Goal: Transaction & Acquisition: Download file/media

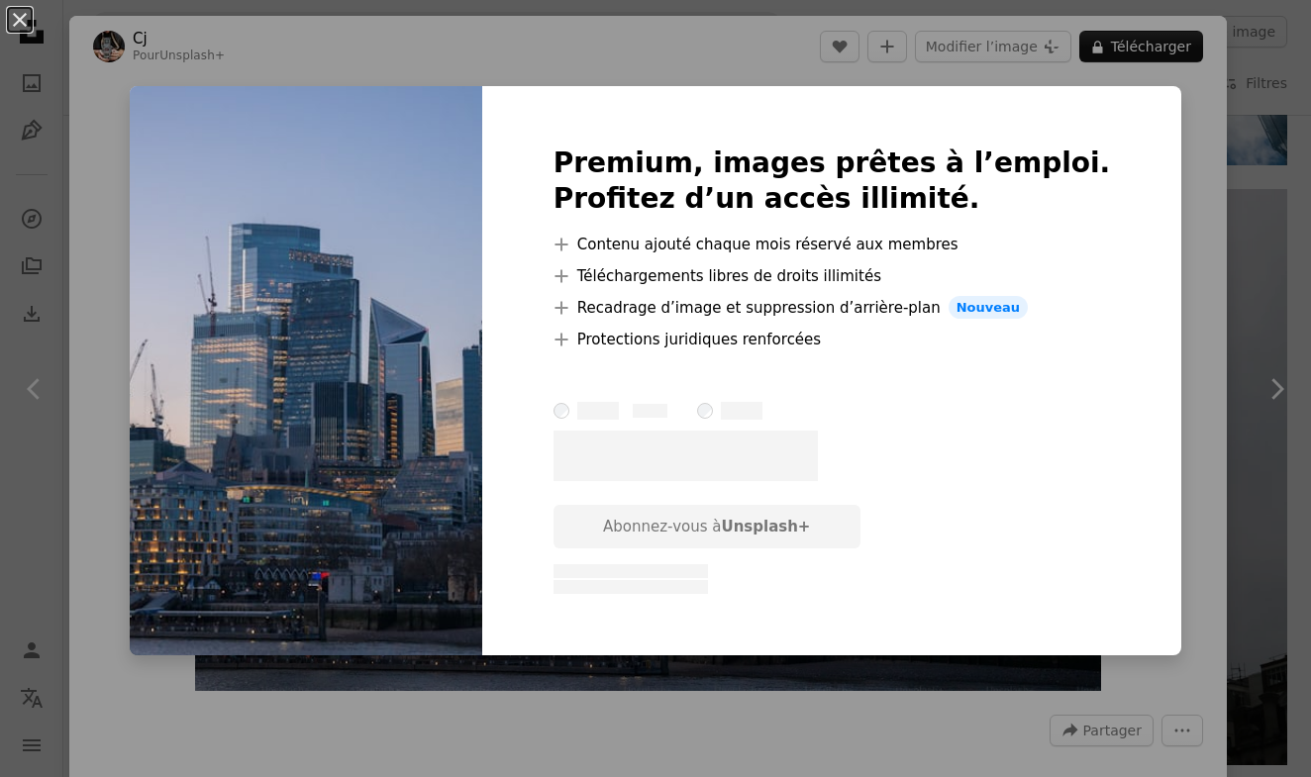
scroll to position [0, 1306]
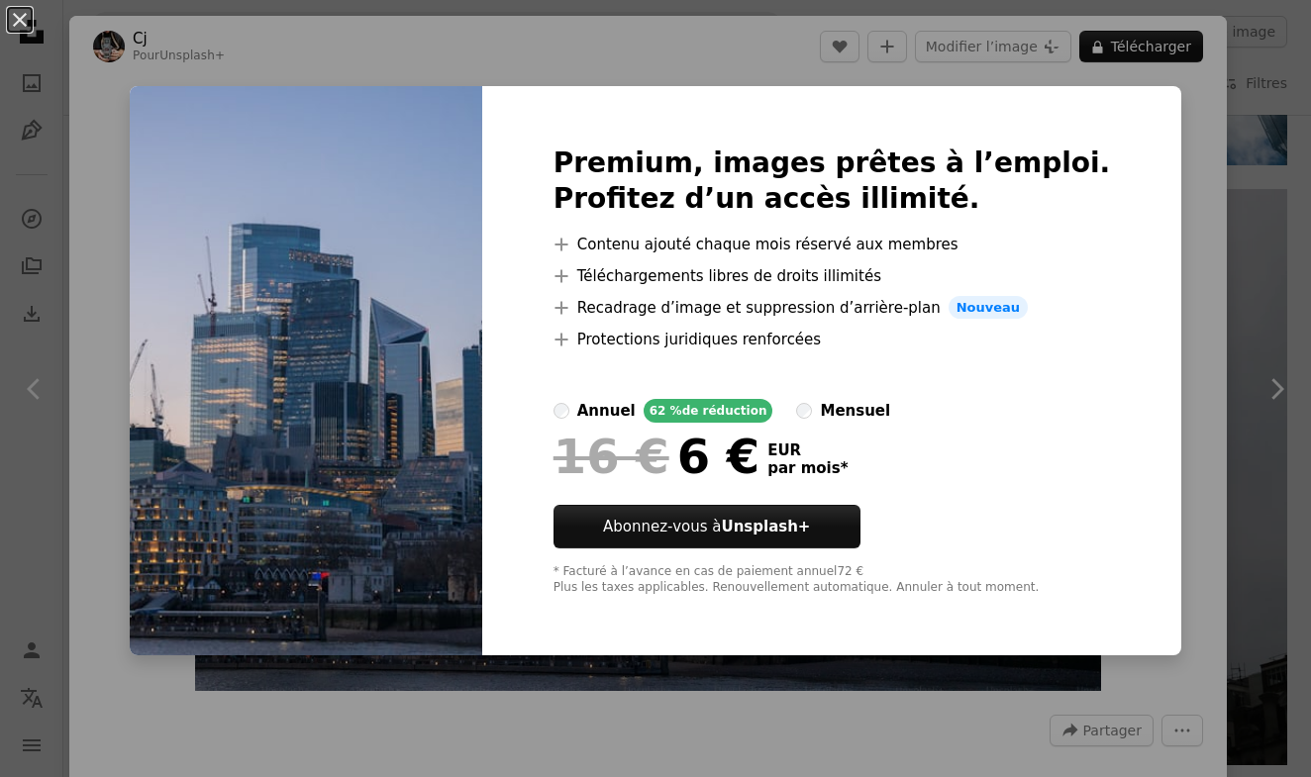
click at [302, 395] on img at bounding box center [306, 371] width 353 height 570
click at [327, 241] on img at bounding box center [306, 371] width 353 height 570
click at [453, 153] on img at bounding box center [306, 371] width 353 height 570
click at [14, 23] on button "An X shape" at bounding box center [20, 20] width 24 height 24
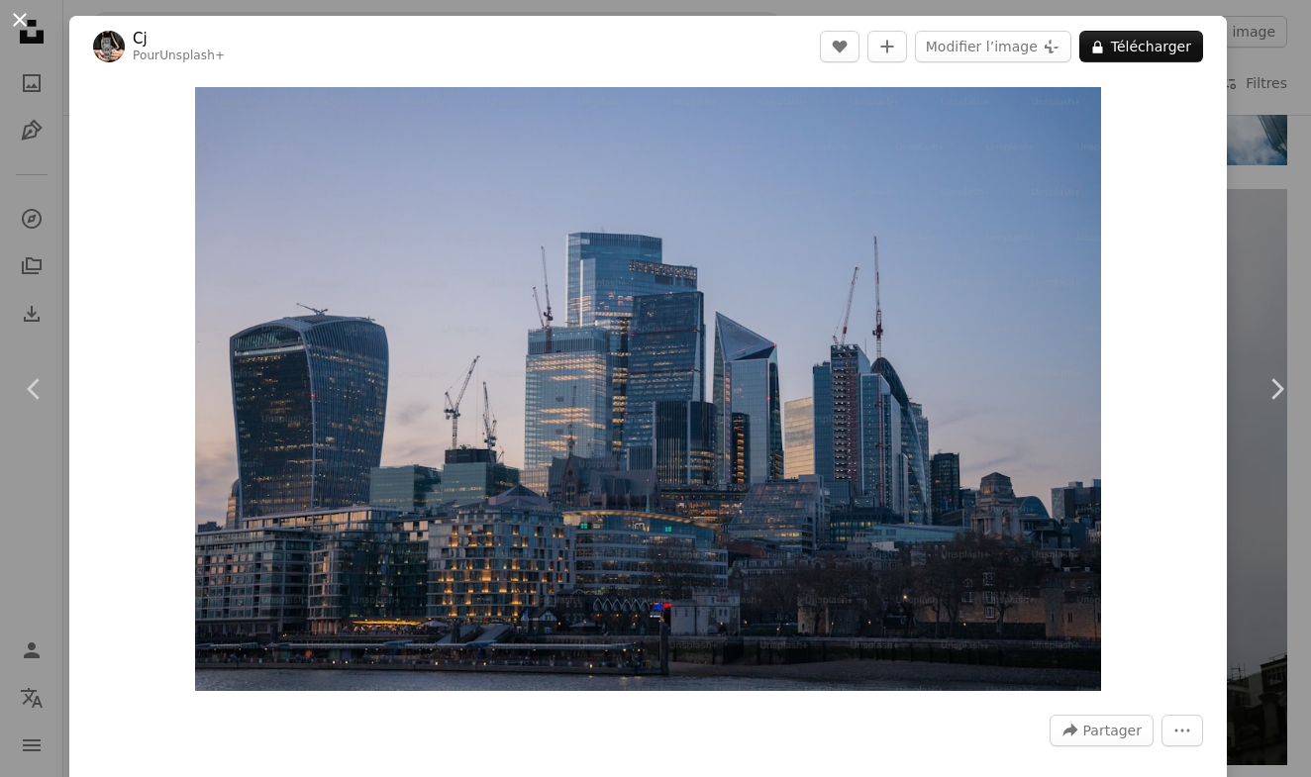
click at [19, 18] on button "An X shape" at bounding box center [20, 20] width 24 height 24
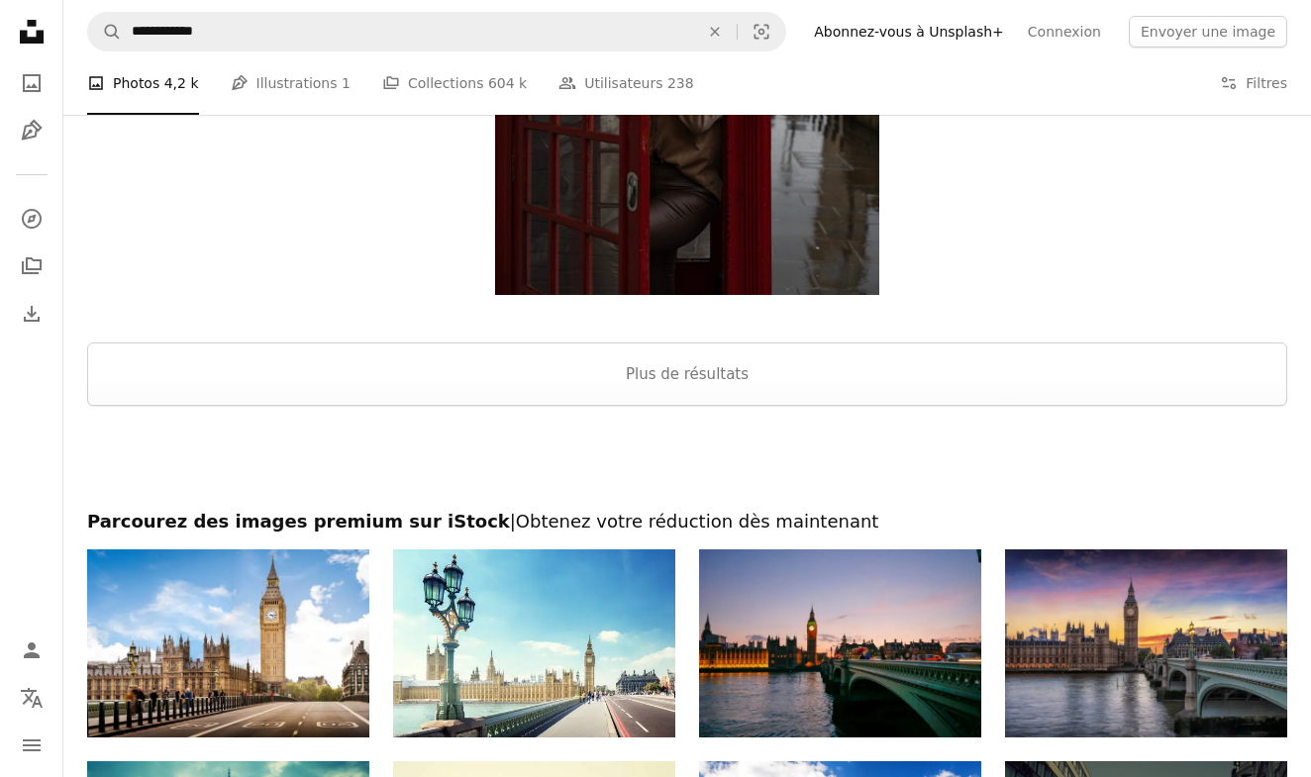
scroll to position [6418, 0]
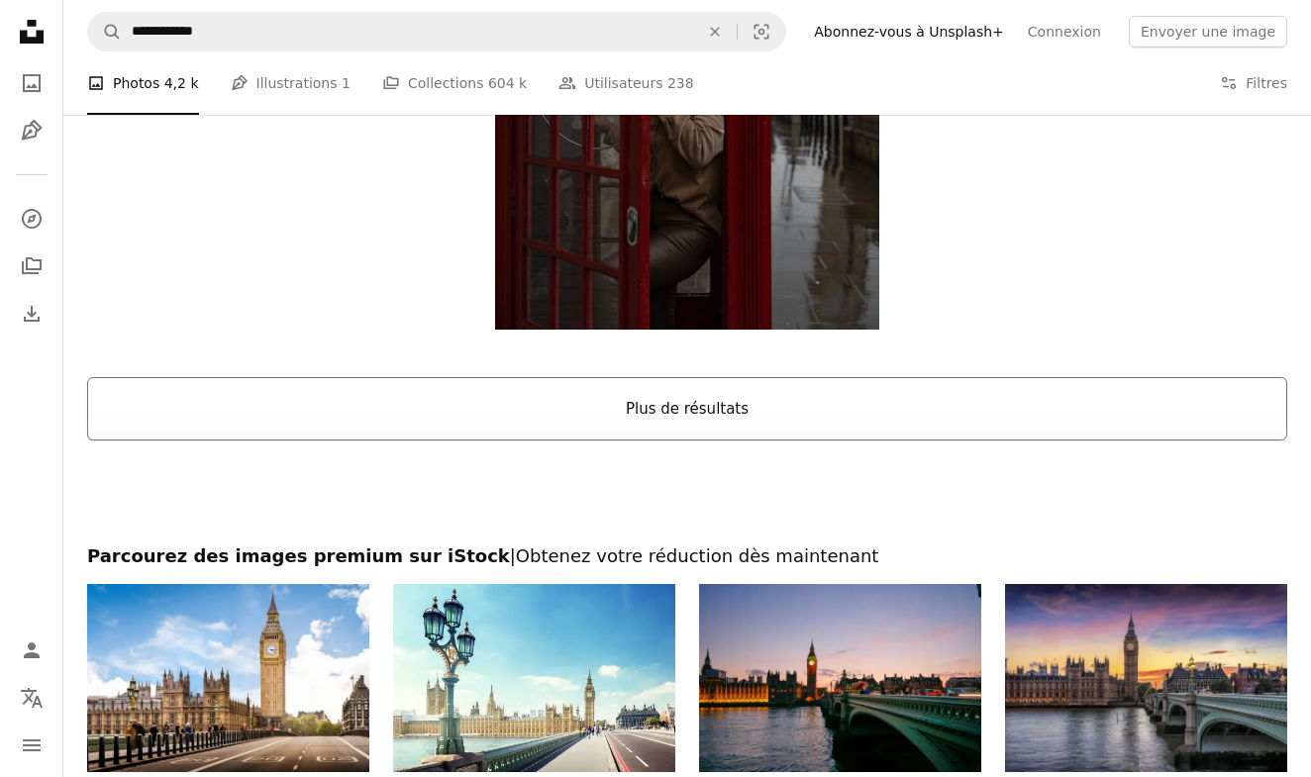
click at [659, 414] on button "Plus de résultats" at bounding box center [687, 408] width 1200 height 63
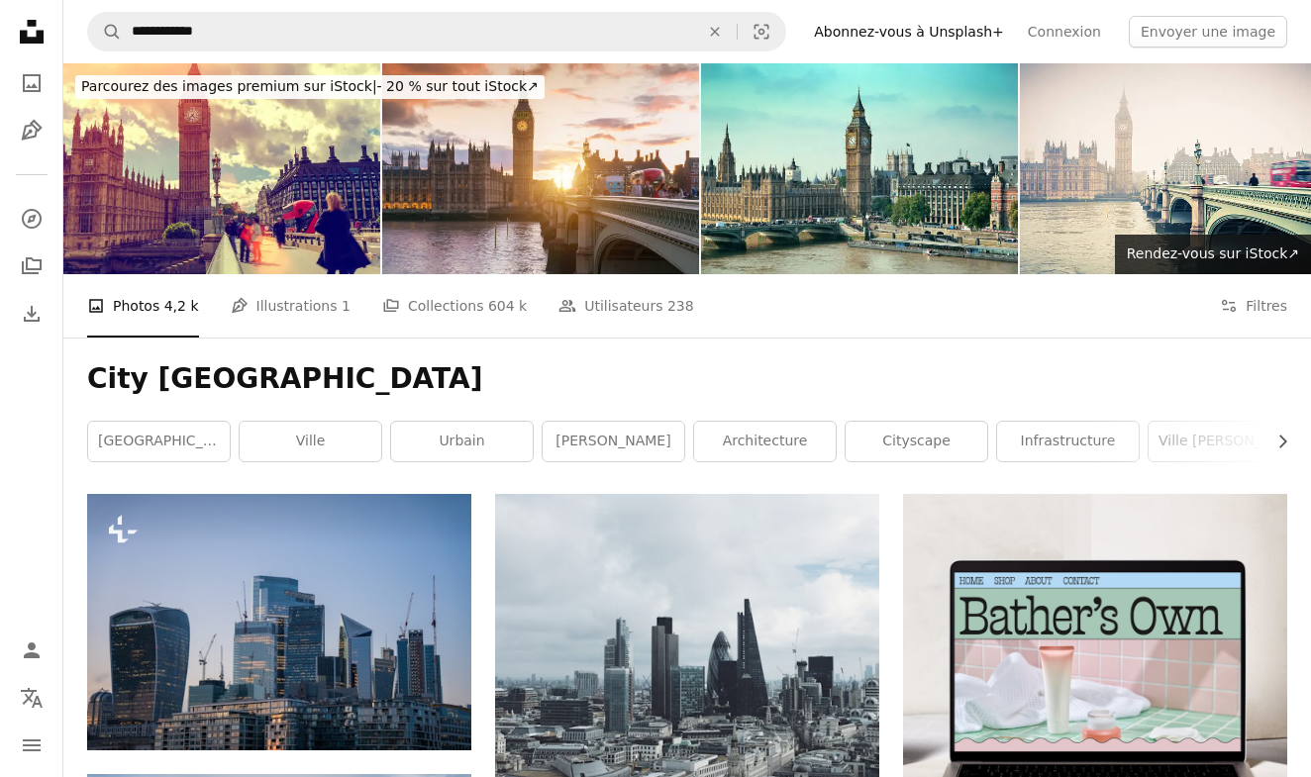
scroll to position [0, 0]
click at [190, 435] on link "[GEOGRAPHIC_DATA]" at bounding box center [159, 442] width 142 height 40
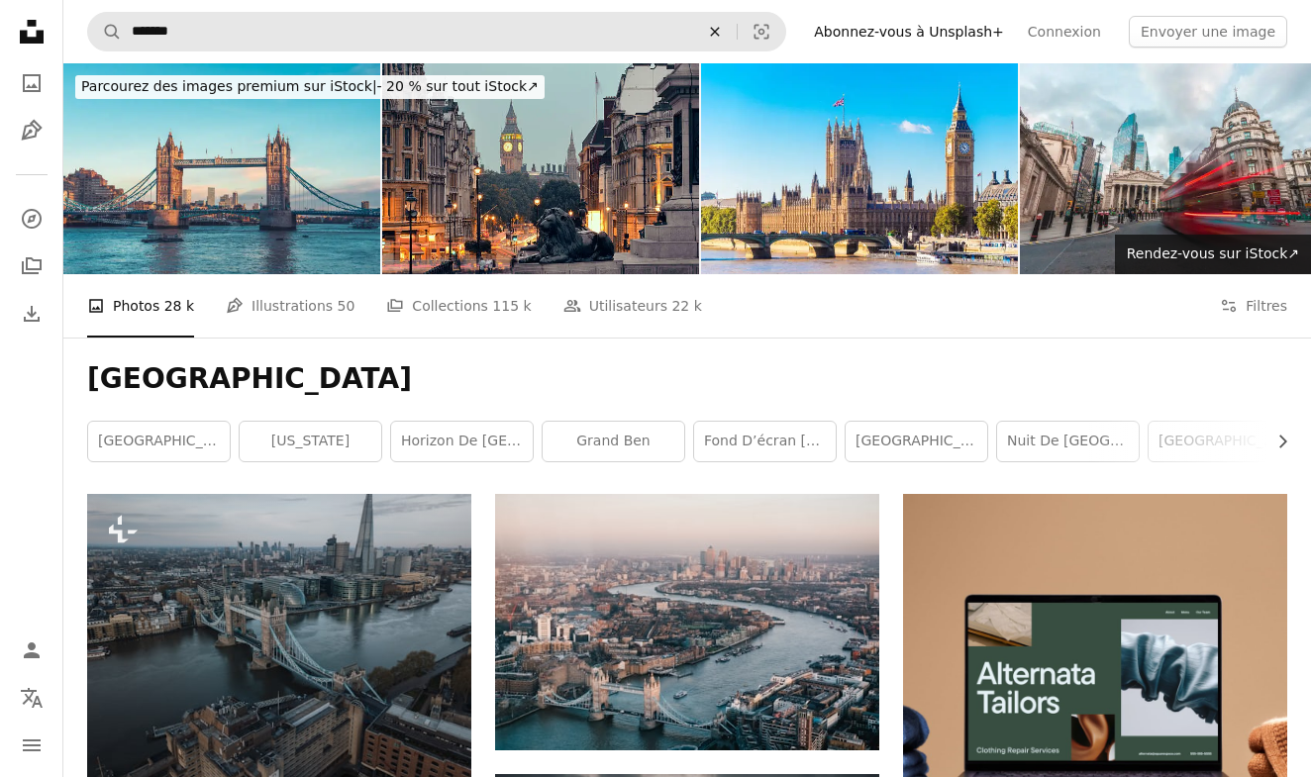
click at [733, 30] on icon "An X shape" at bounding box center [715, 32] width 44 height 16
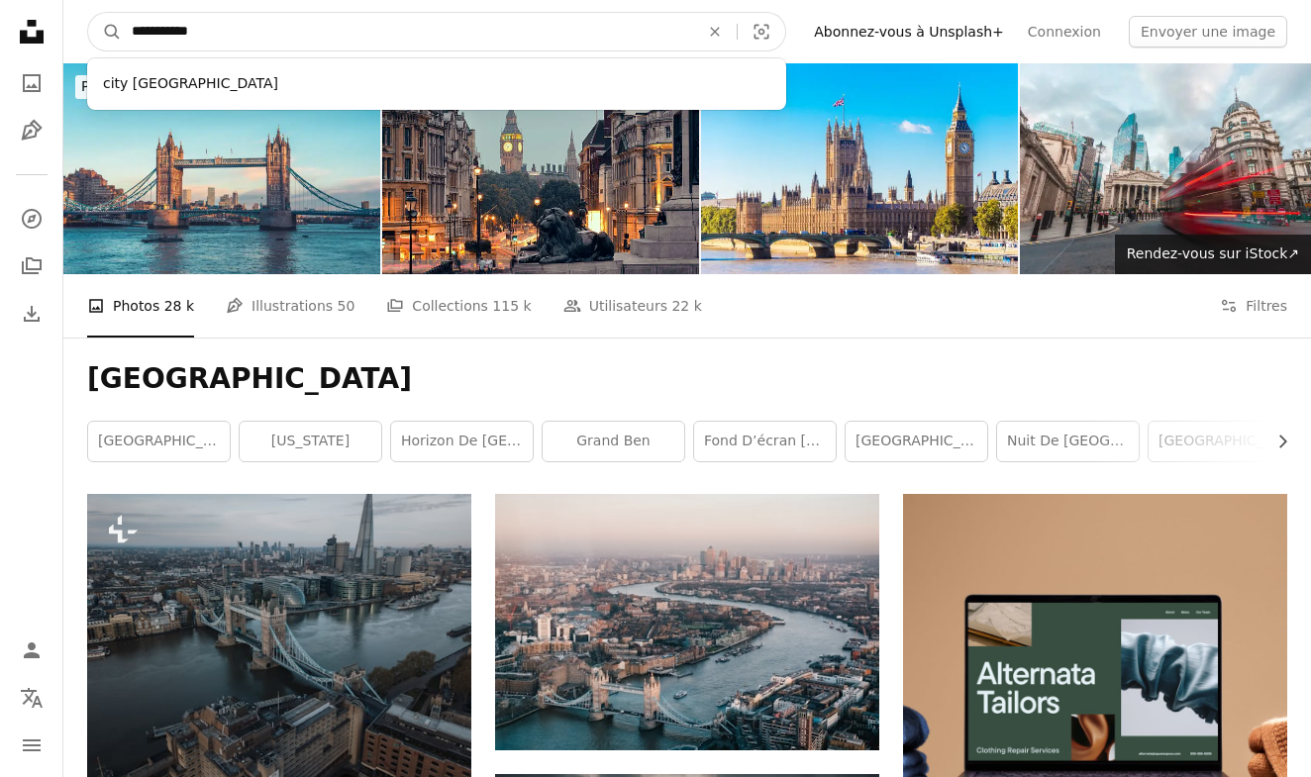
type input "**********"
click at [105, 32] on button "A magnifying glass" at bounding box center [105, 32] width 34 height 38
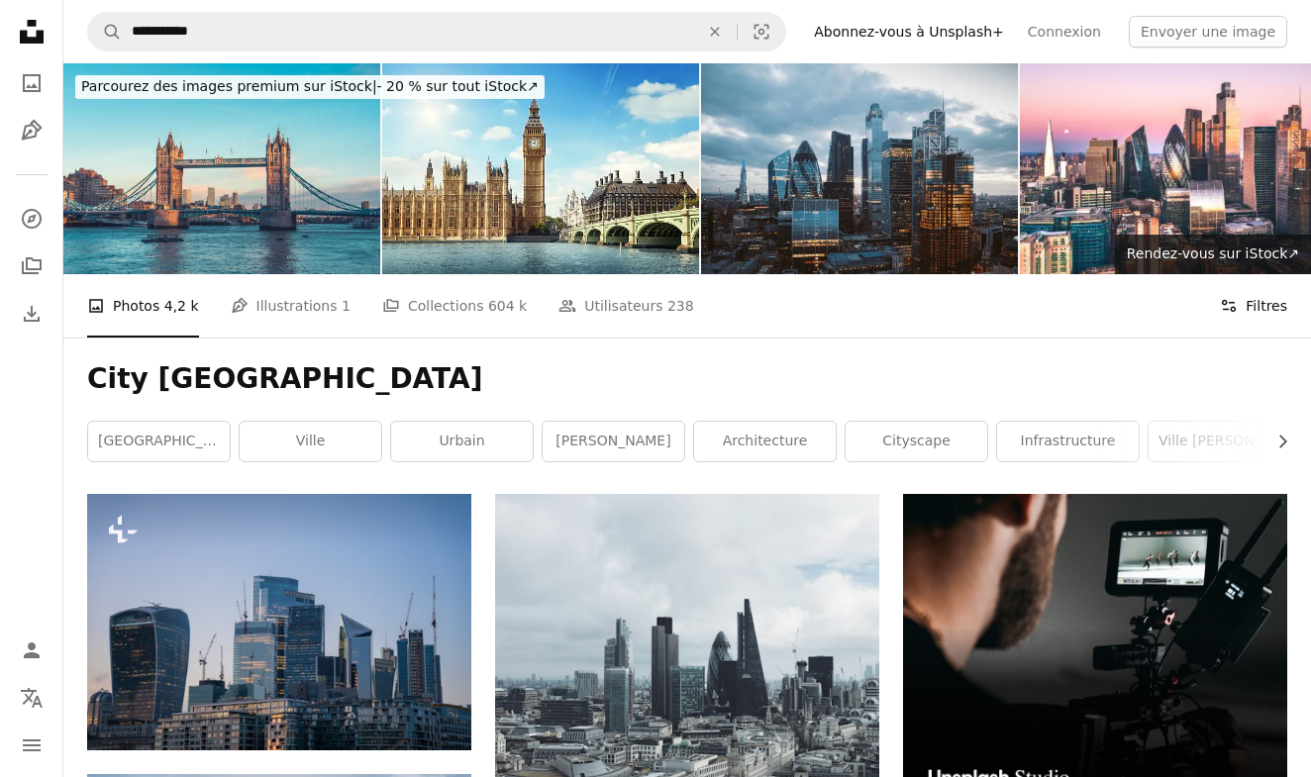
click at [1253, 288] on button "Filters Filtres" at bounding box center [1253, 305] width 67 height 63
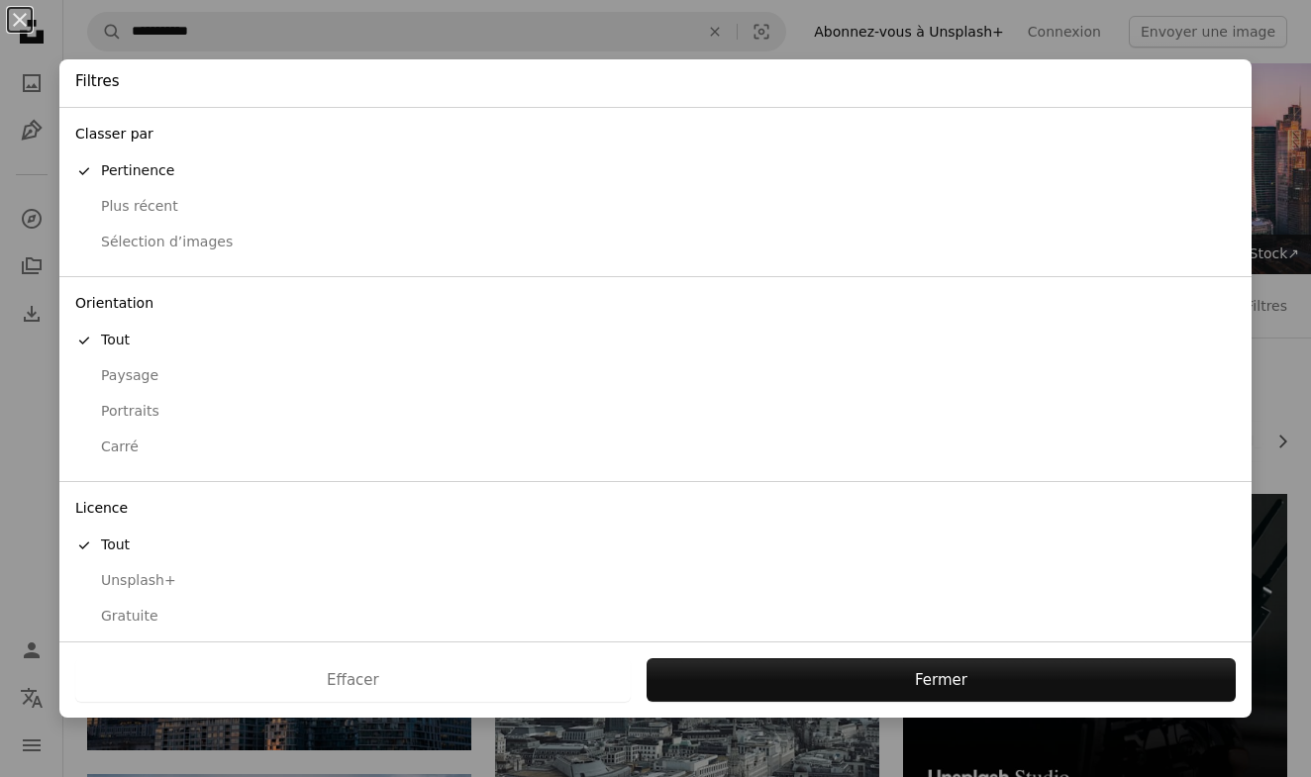
click at [132, 372] on div "Paysage" at bounding box center [655, 376] width 1161 height 20
click at [124, 607] on div "Gratuite" at bounding box center [655, 617] width 1161 height 20
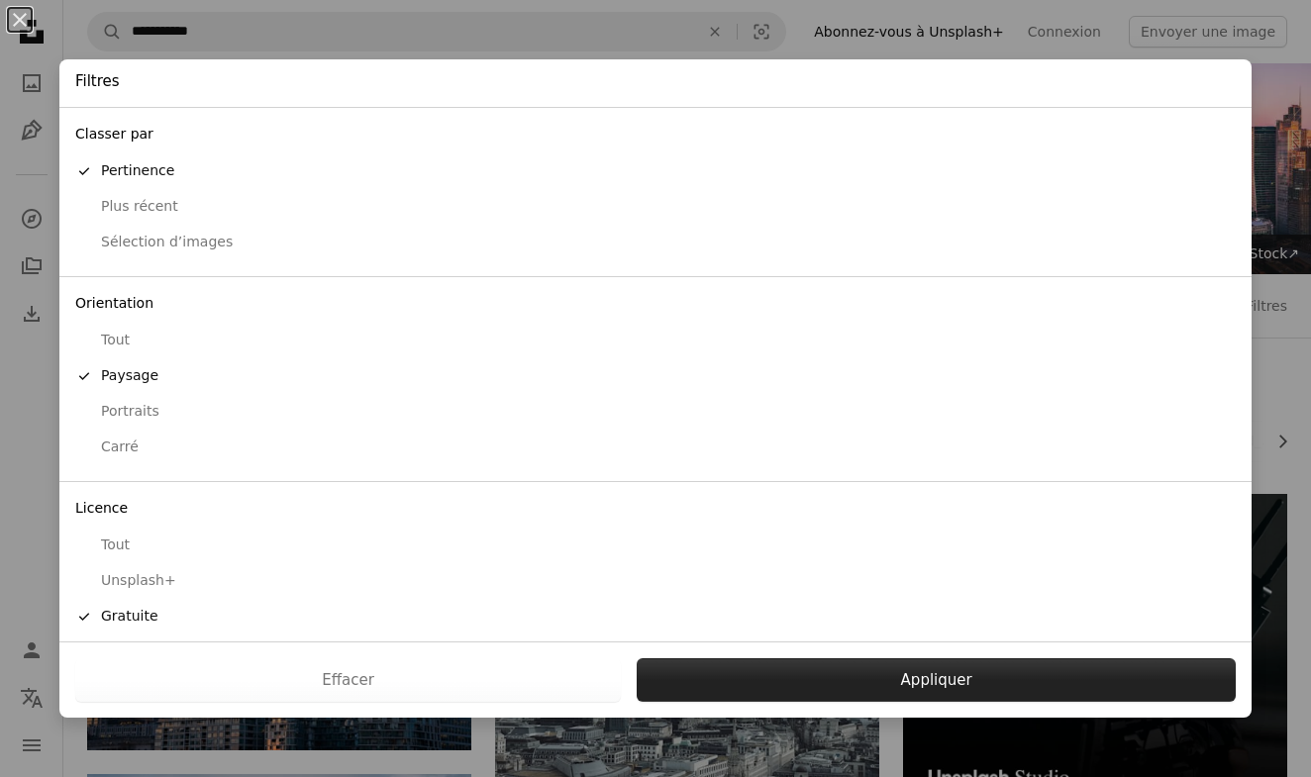
click at [967, 681] on button "Appliquer" at bounding box center [936, 680] width 599 height 44
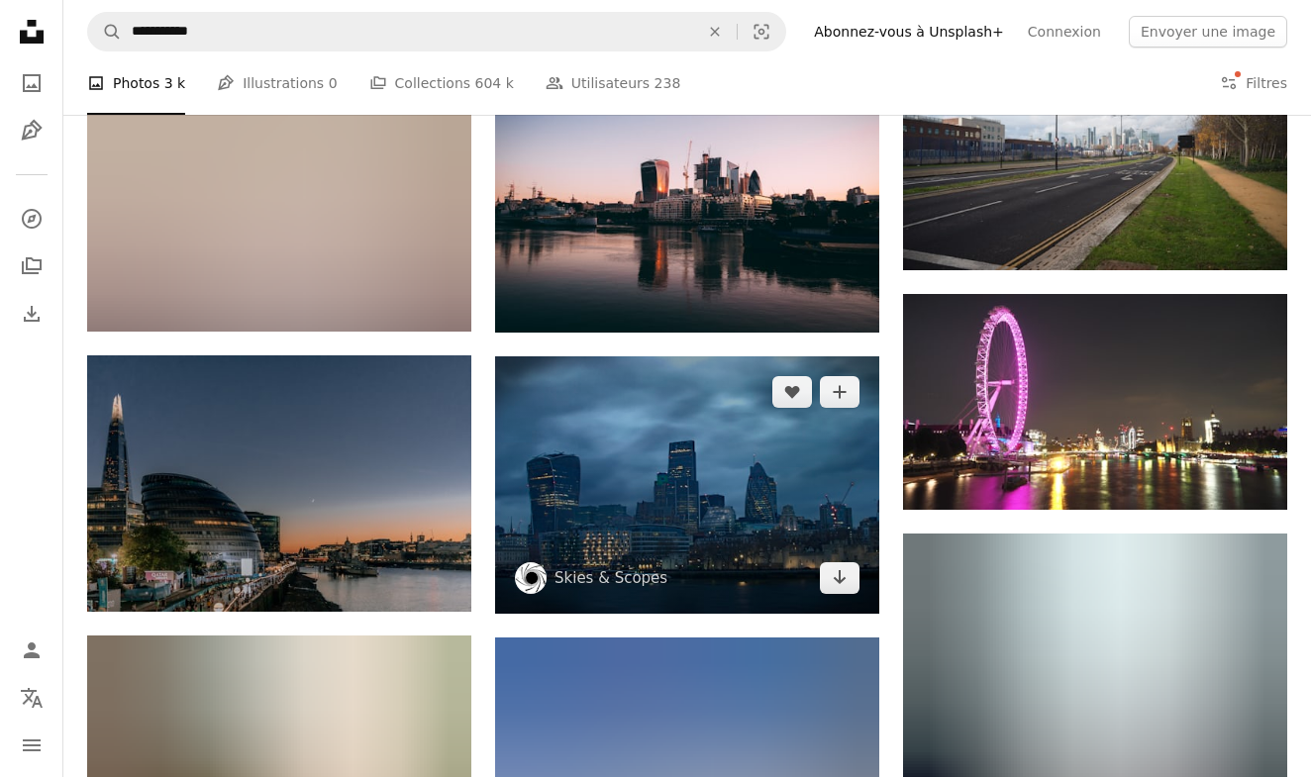
scroll to position [1851, 0]
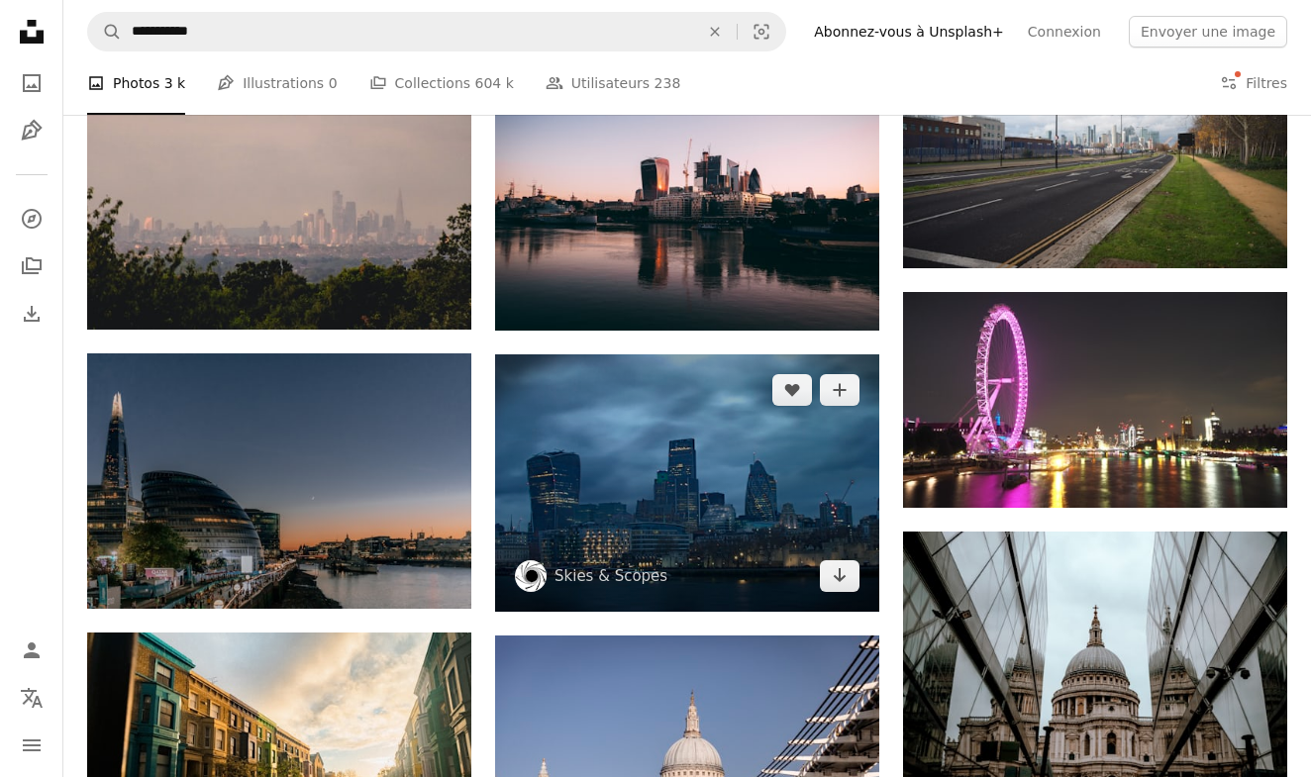
click at [772, 520] on img at bounding box center [687, 482] width 384 height 257
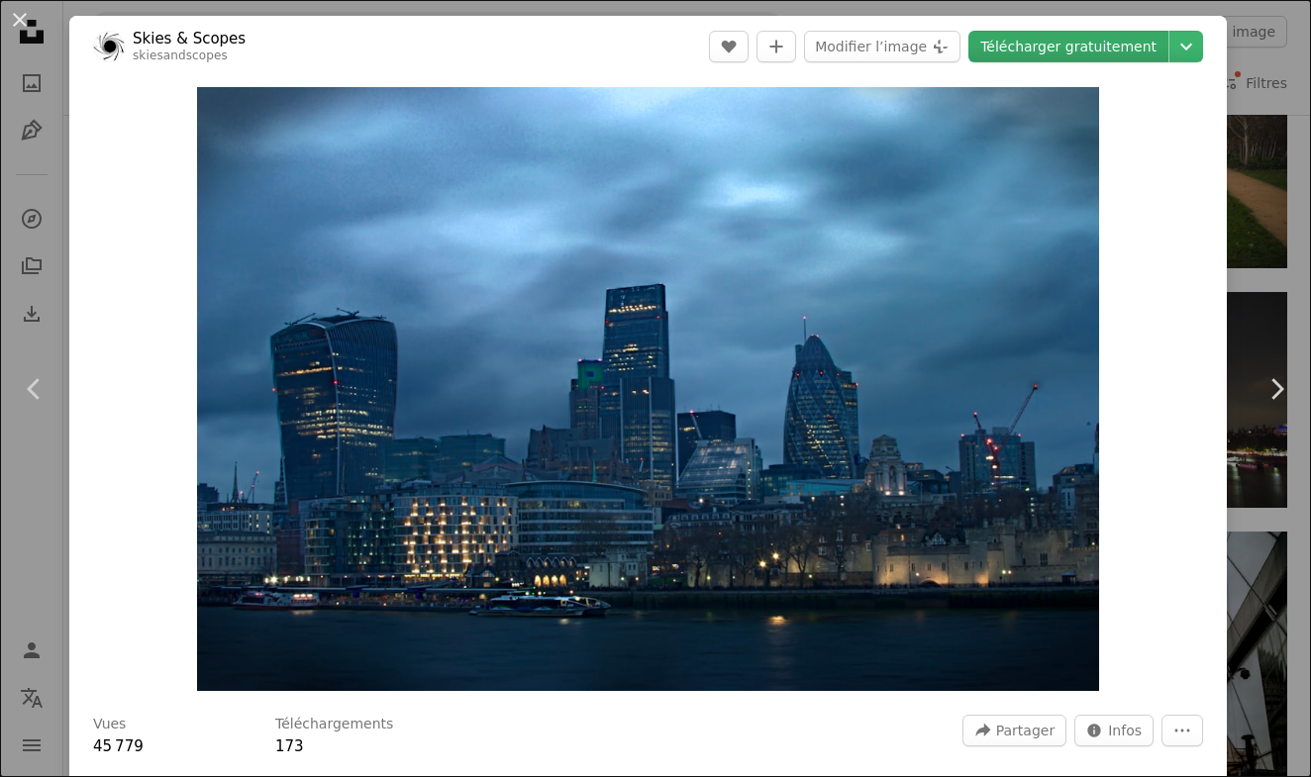
click at [1064, 40] on link "Télécharger gratuitement" at bounding box center [1068, 47] width 200 height 32
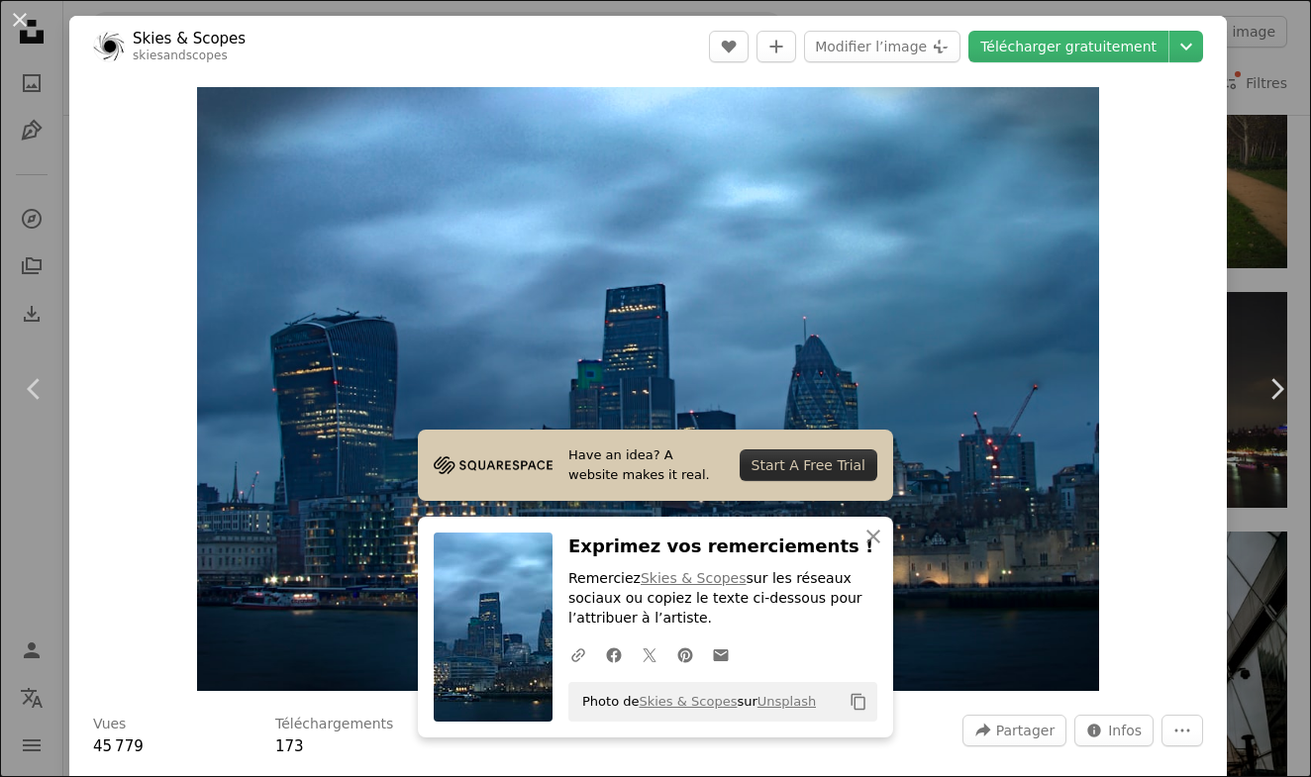
click at [23, 16] on button "An X shape" at bounding box center [20, 20] width 24 height 24
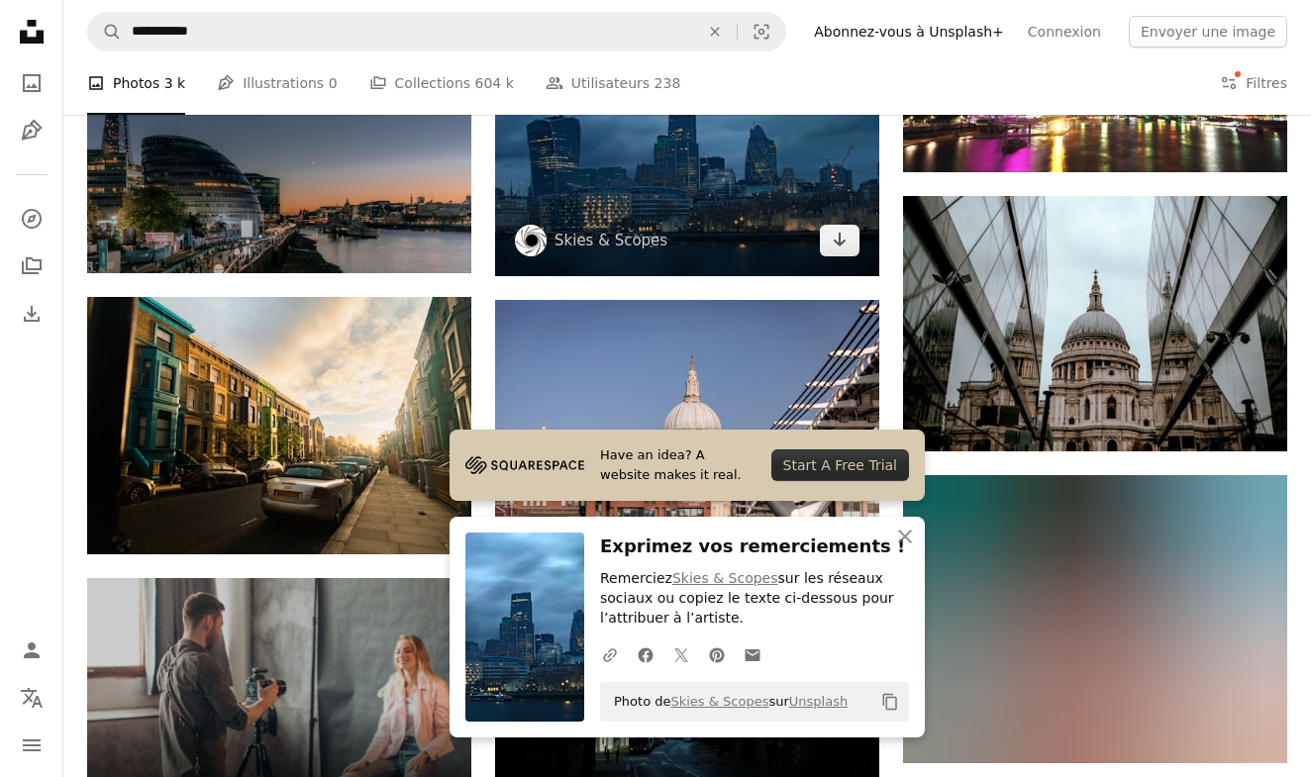
scroll to position [2205, 0]
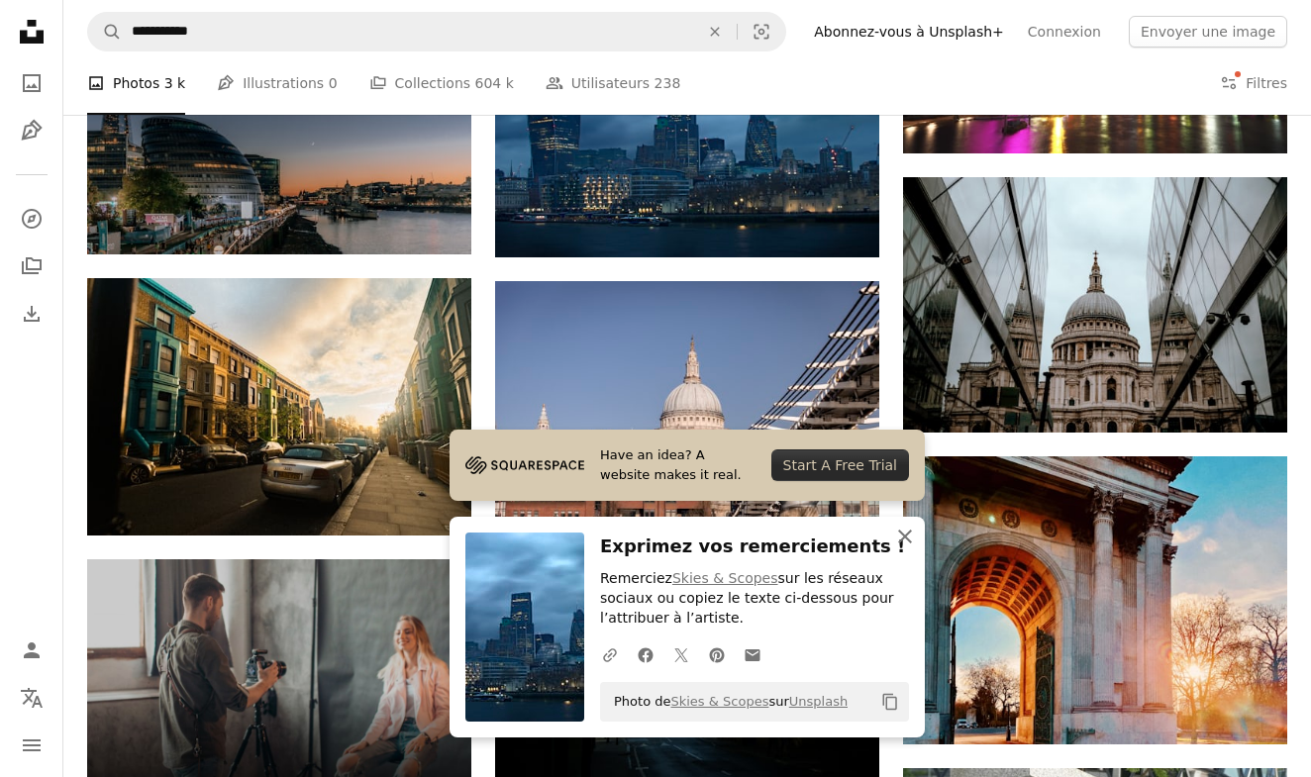
click at [900, 535] on icon "button" at bounding box center [905, 537] width 14 height 14
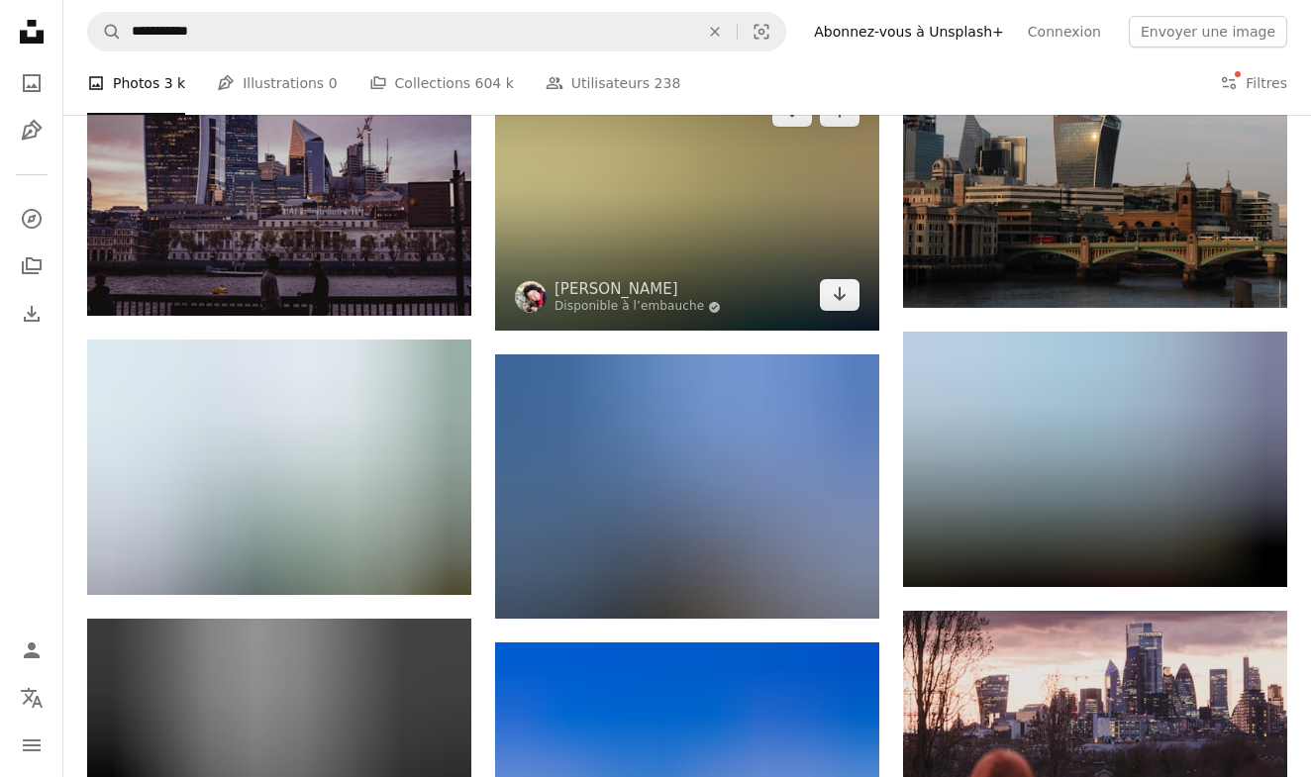
scroll to position [3251, 0]
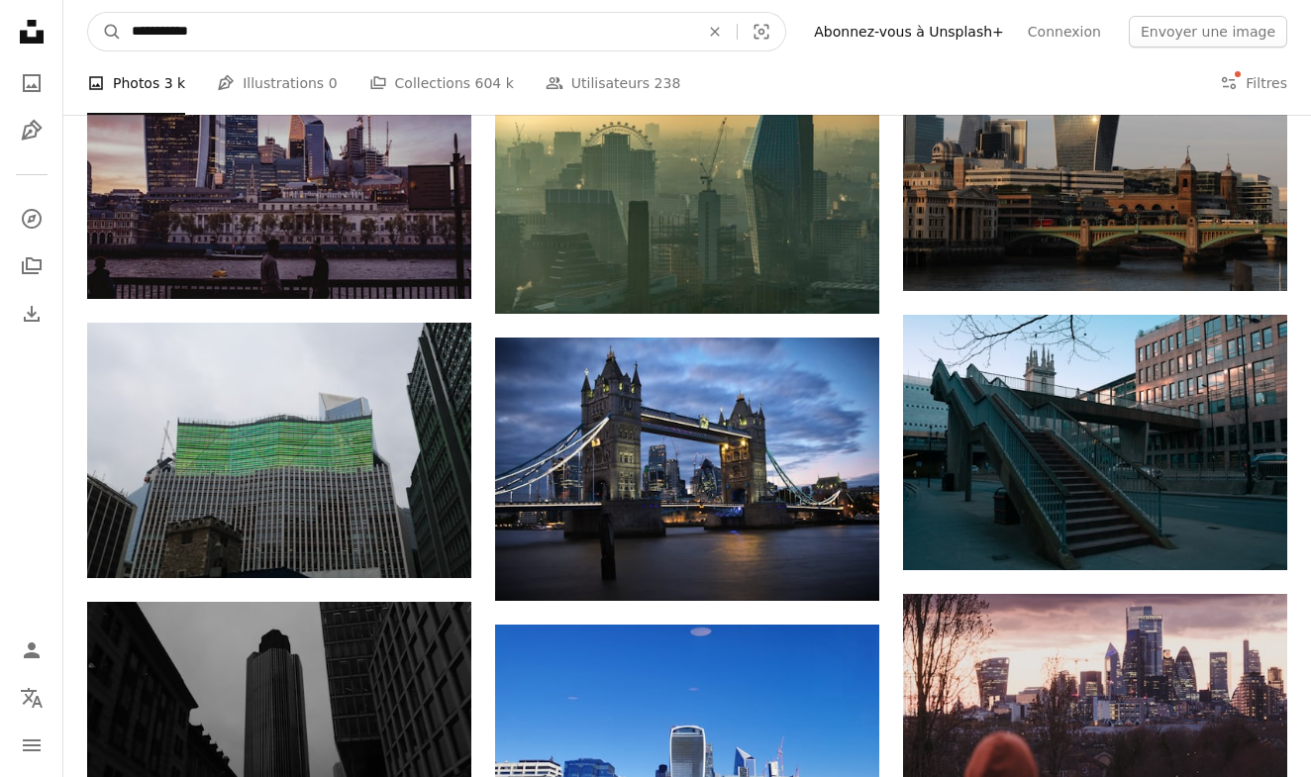
click at [386, 21] on input "**********" at bounding box center [407, 32] width 571 height 38
click at [339, 24] on input "**********" at bounding box center [407, 32] width 571 height 38
type input "**********"
click at [105, 32] on button "A magnifying glass" at bounding box center [105, 32] width 34 height 38
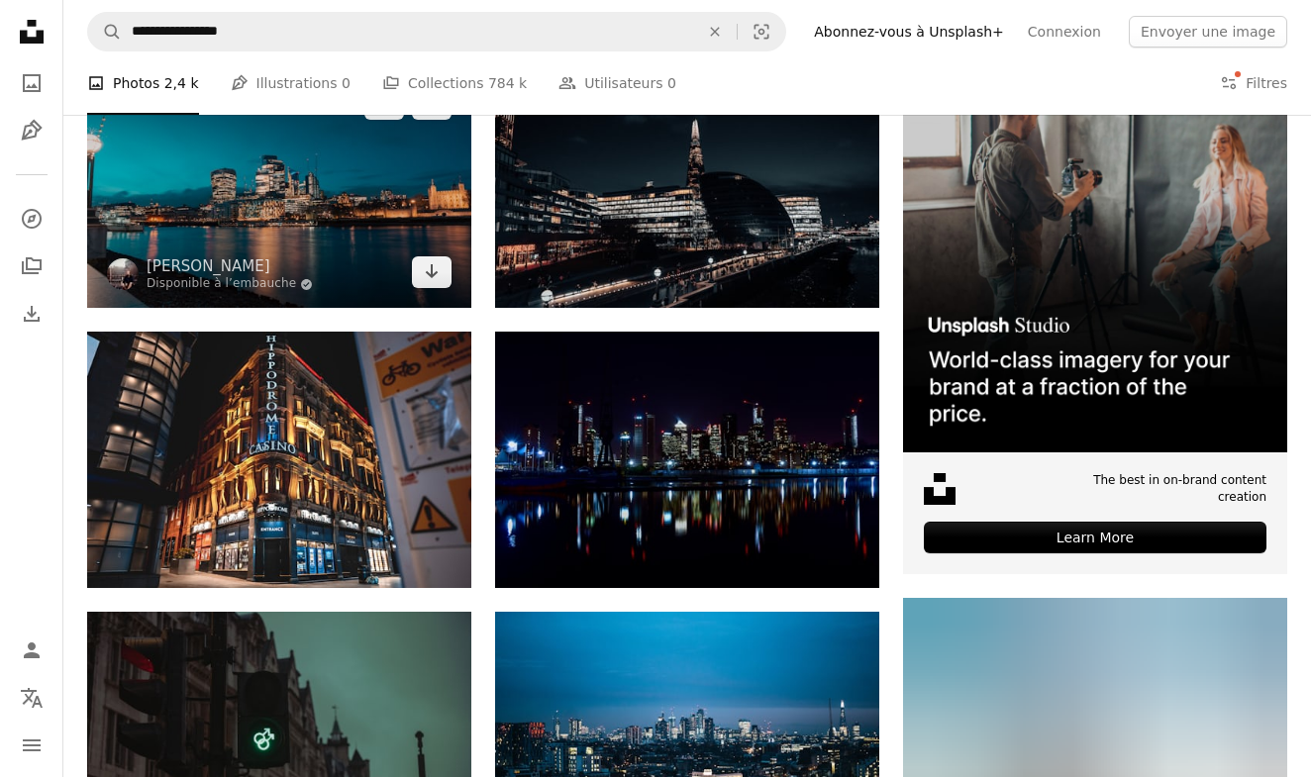
scroll to position [427, 0]
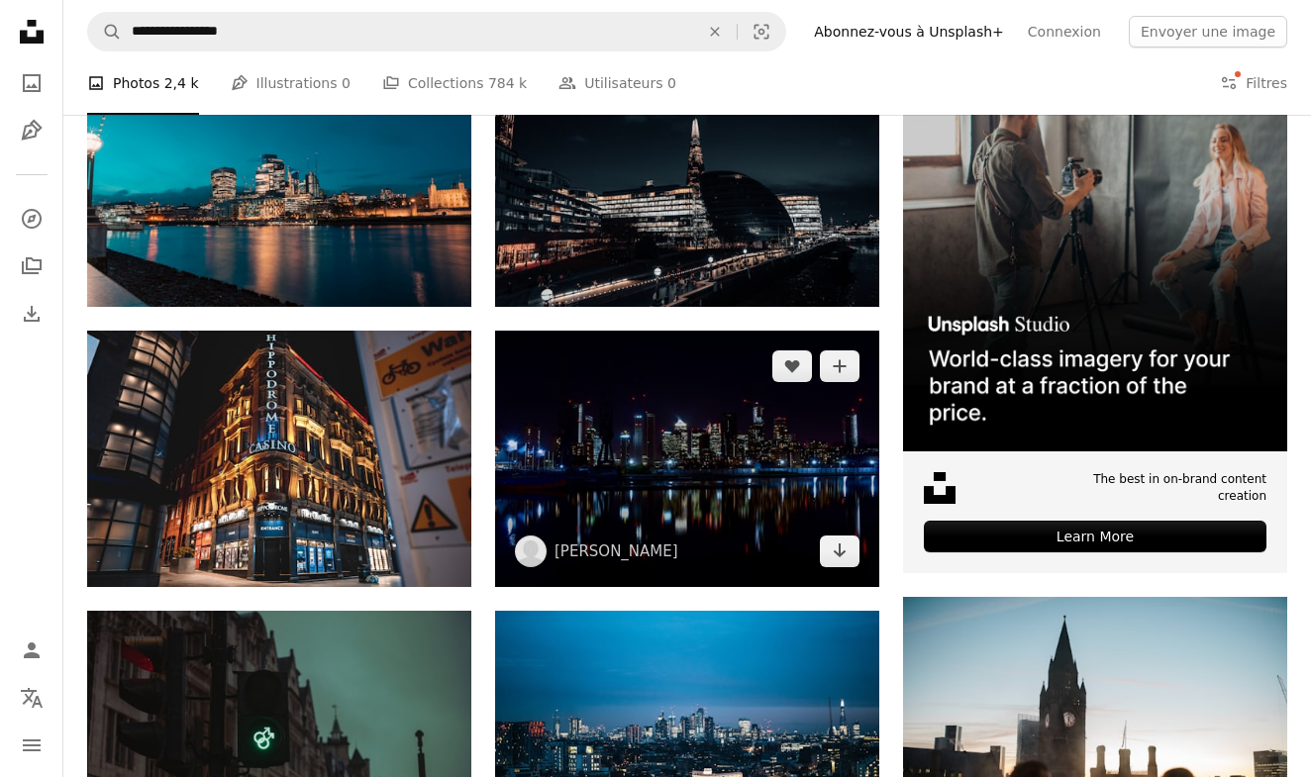
click at [688, 517] on img at bounding box center [687, 458] width 384 height 255
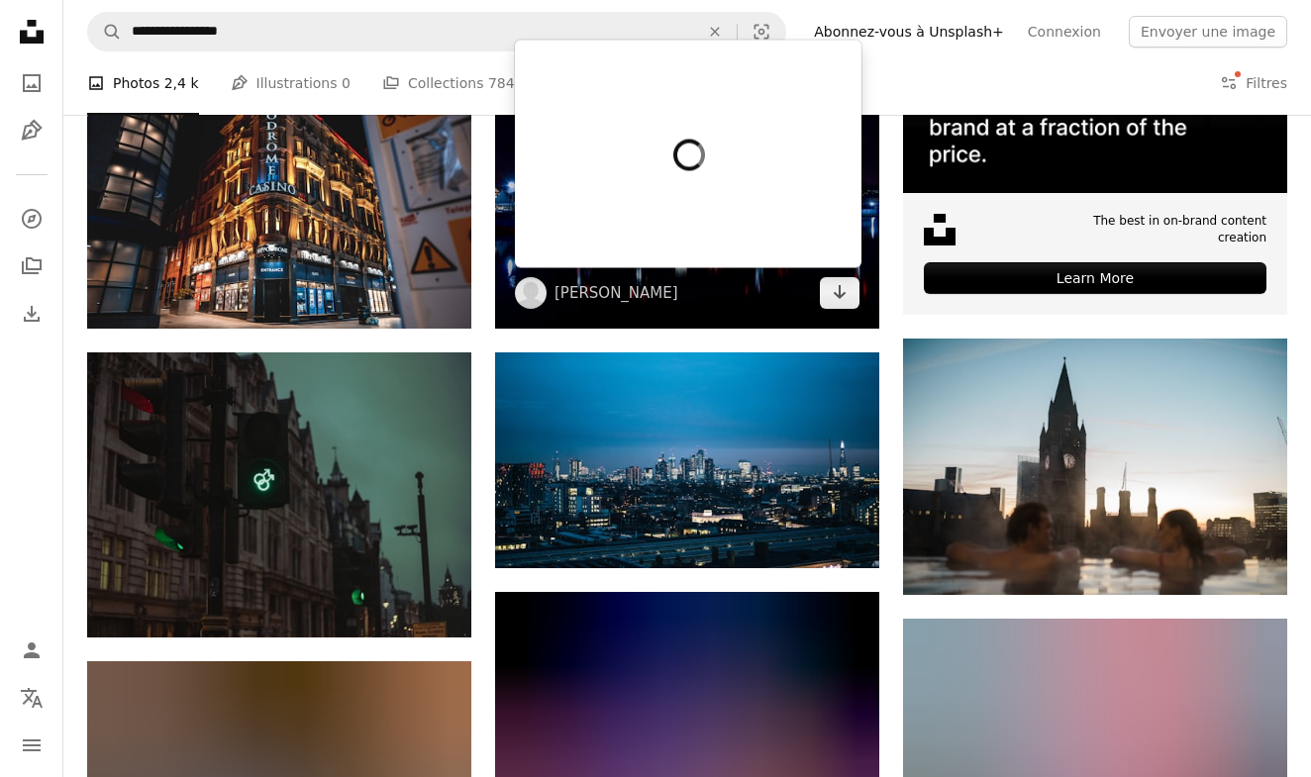
scroll to position [697, 0]
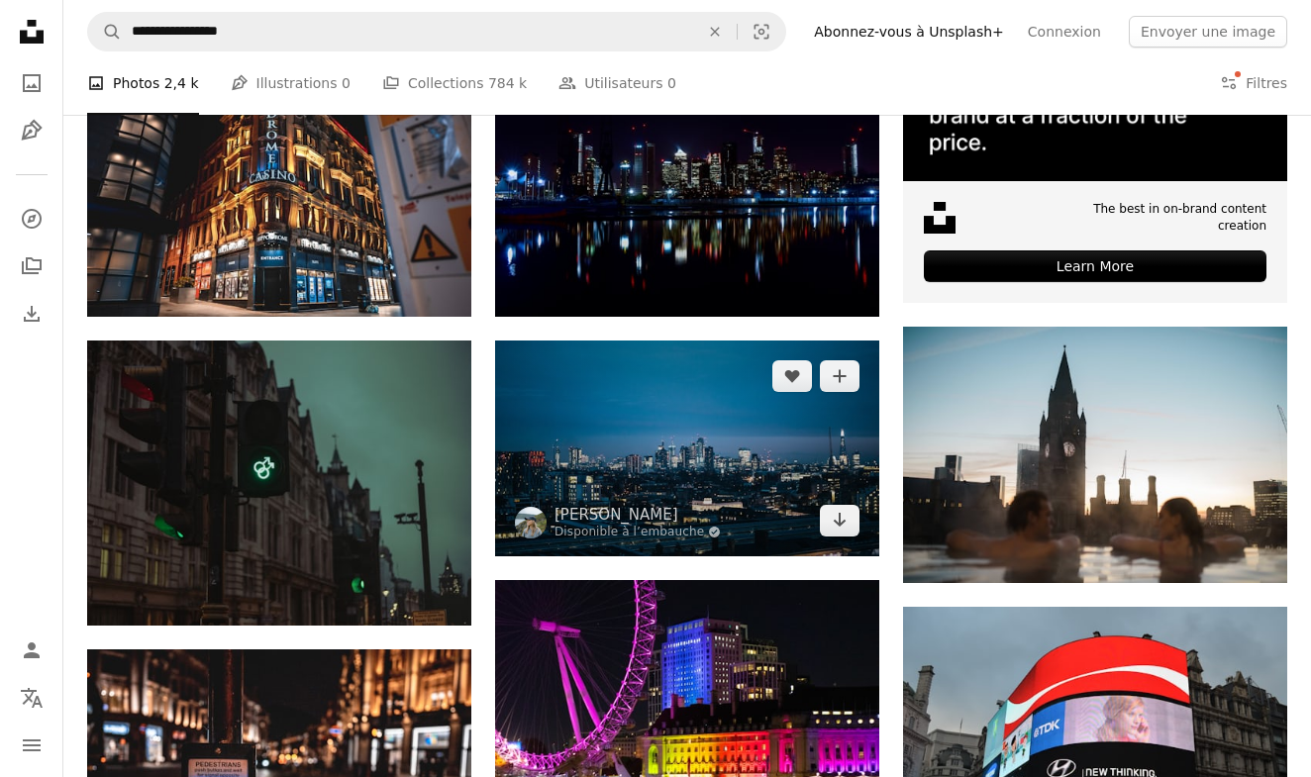
click at [673, 473] on img at bounding box center [687, 449] width 384 height 216
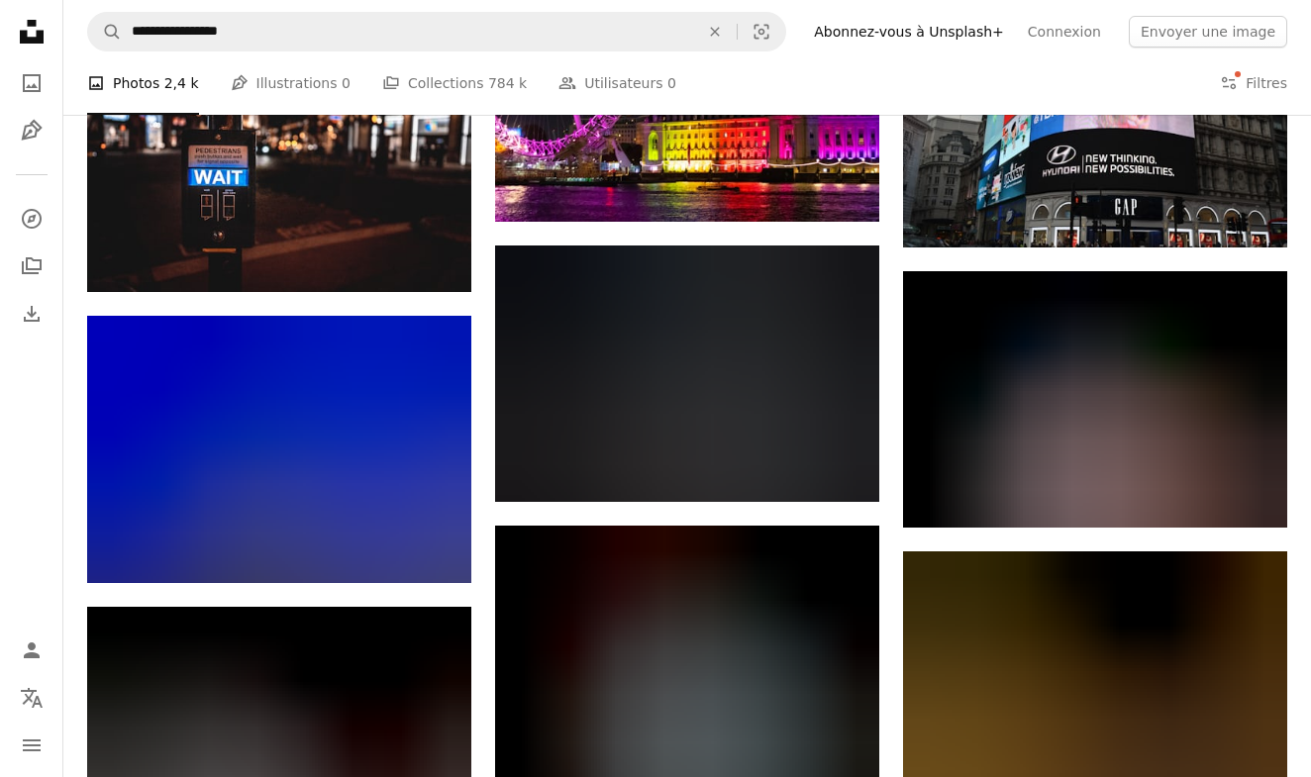
scroll to position [1314, 0]
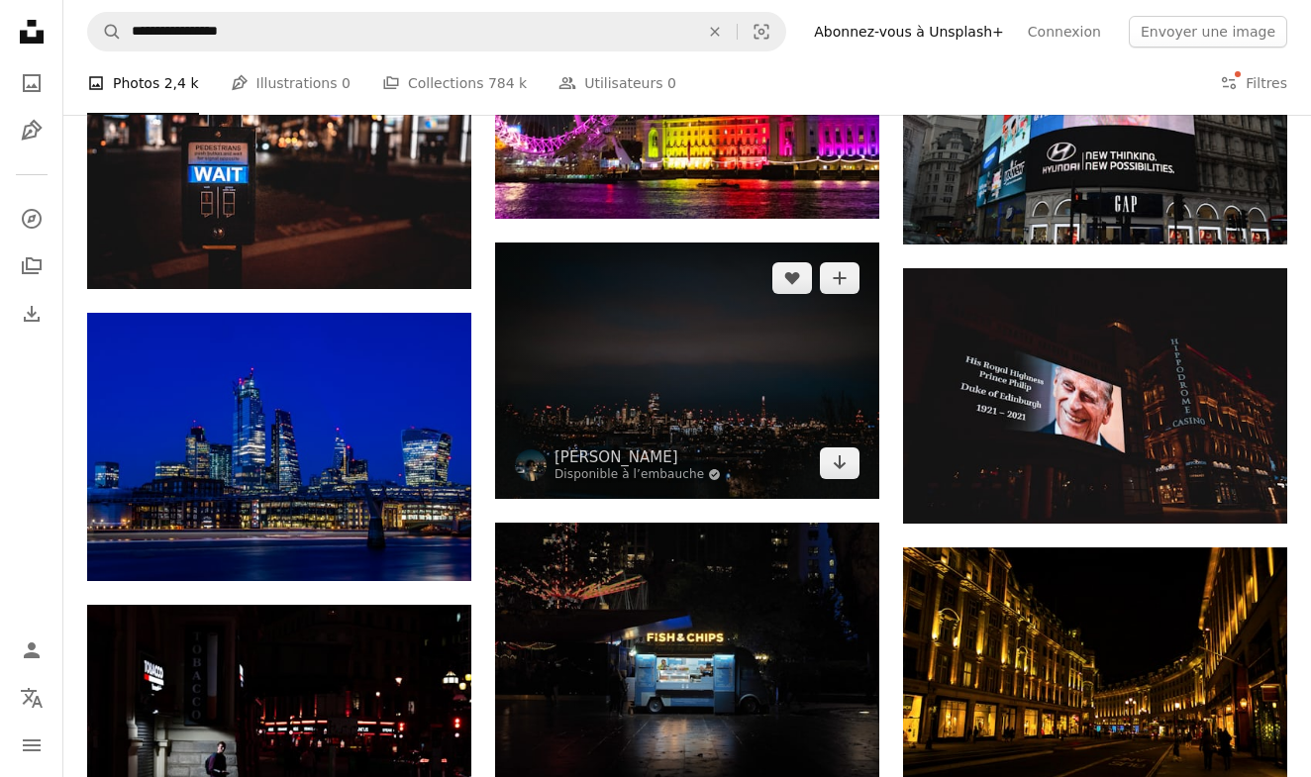
click at [588, 421] on img at bounding box center [687, 370] width 384 height 255
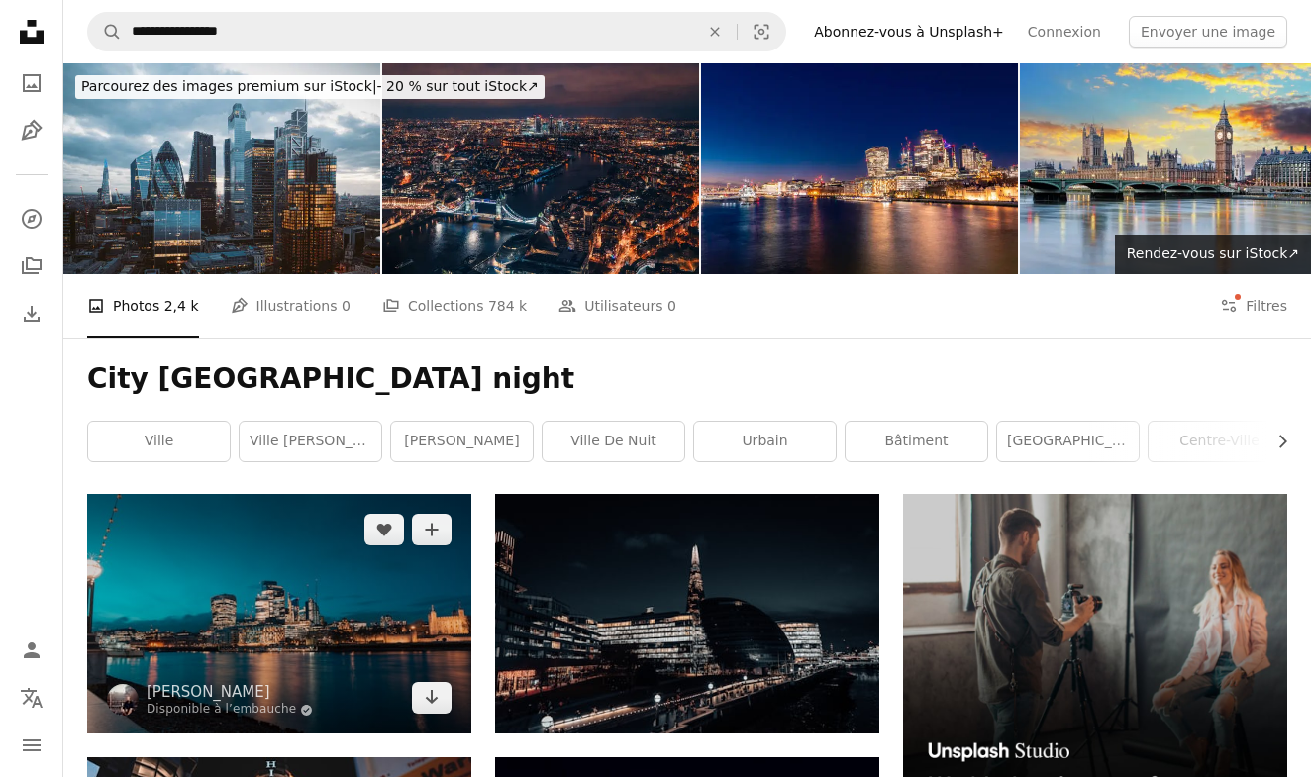
click at [269, 631] on img at bounding box center [279, 614] width 384 height 240
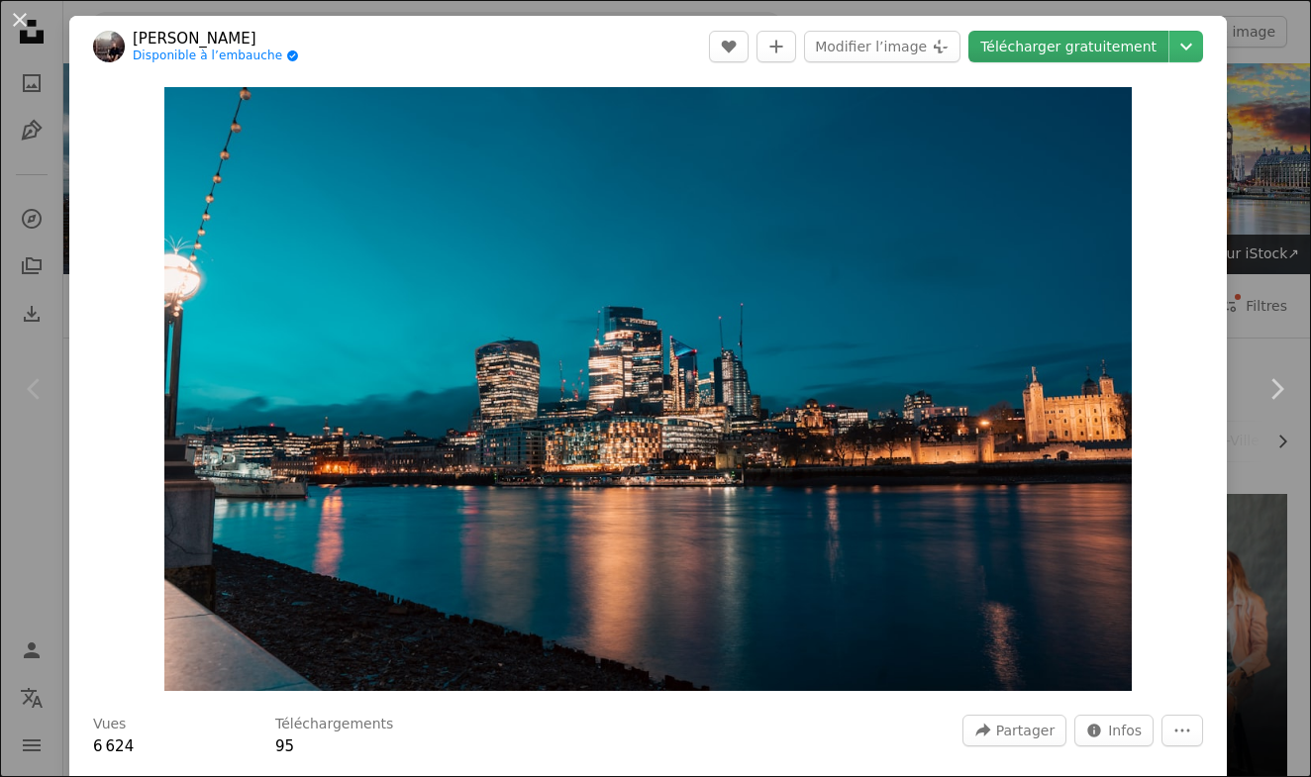
click at [1089, 53] on link "Télécharger gratuitement" at bounding box center [1068, 47] width 200 height 32
